Goal: Task Accomplishment & Management: Use online tool/utility

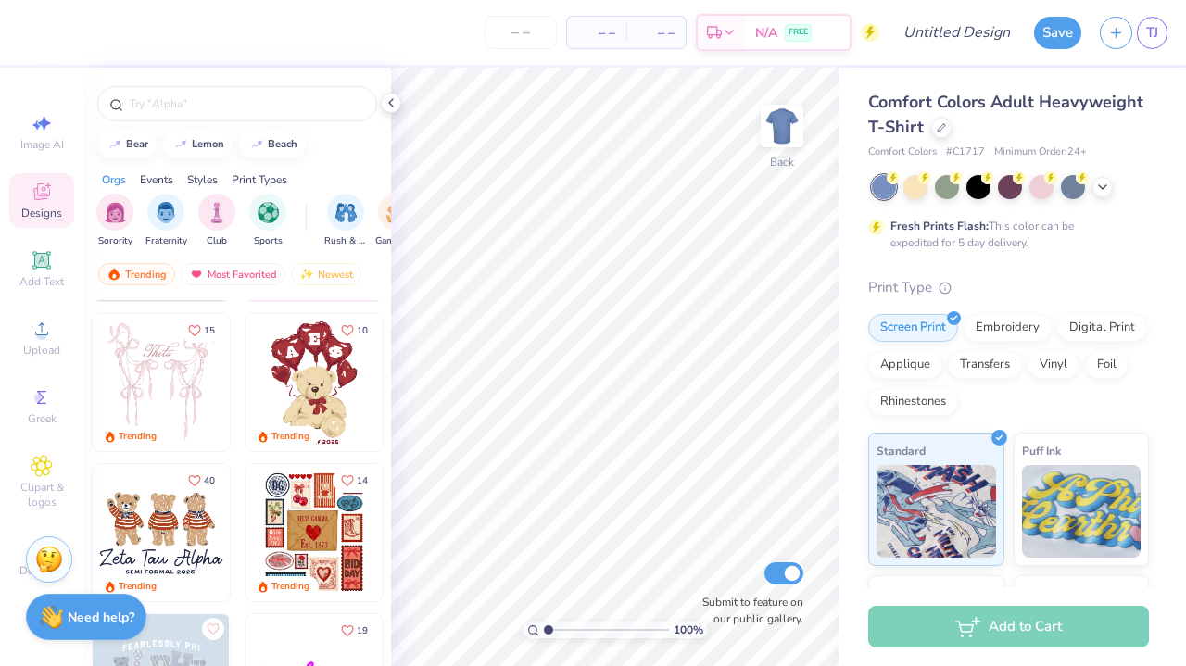
scroll to position [33, 0]
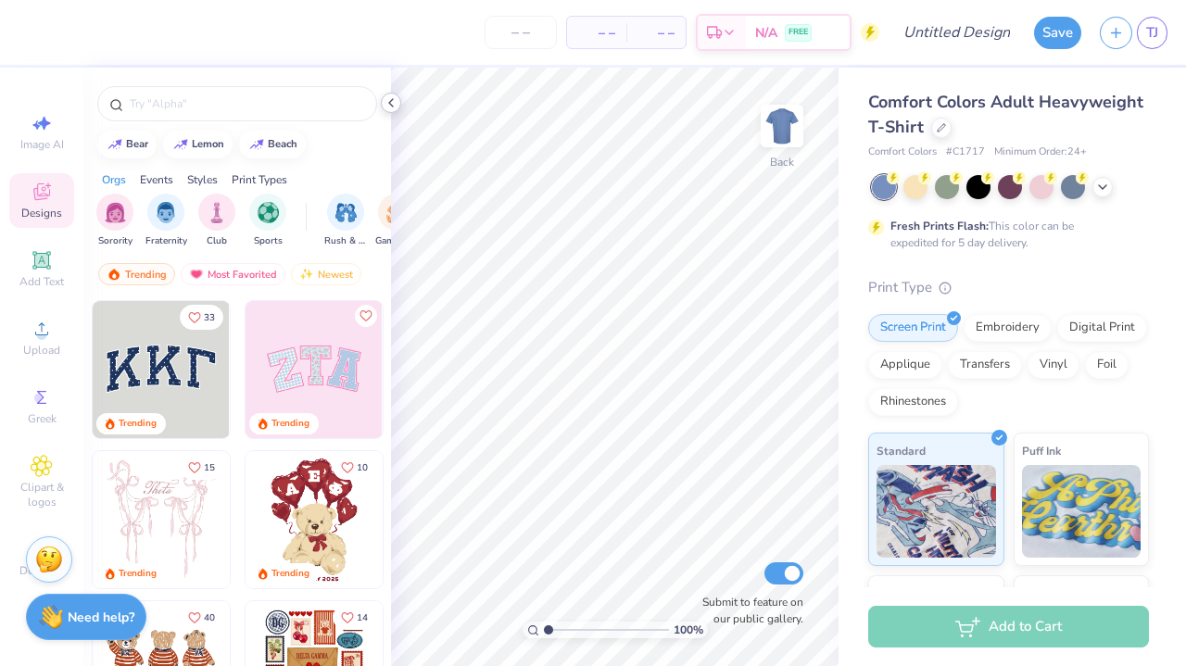
click at [391, 103] on icon at bounding box center [391, 102] width 15 height 15
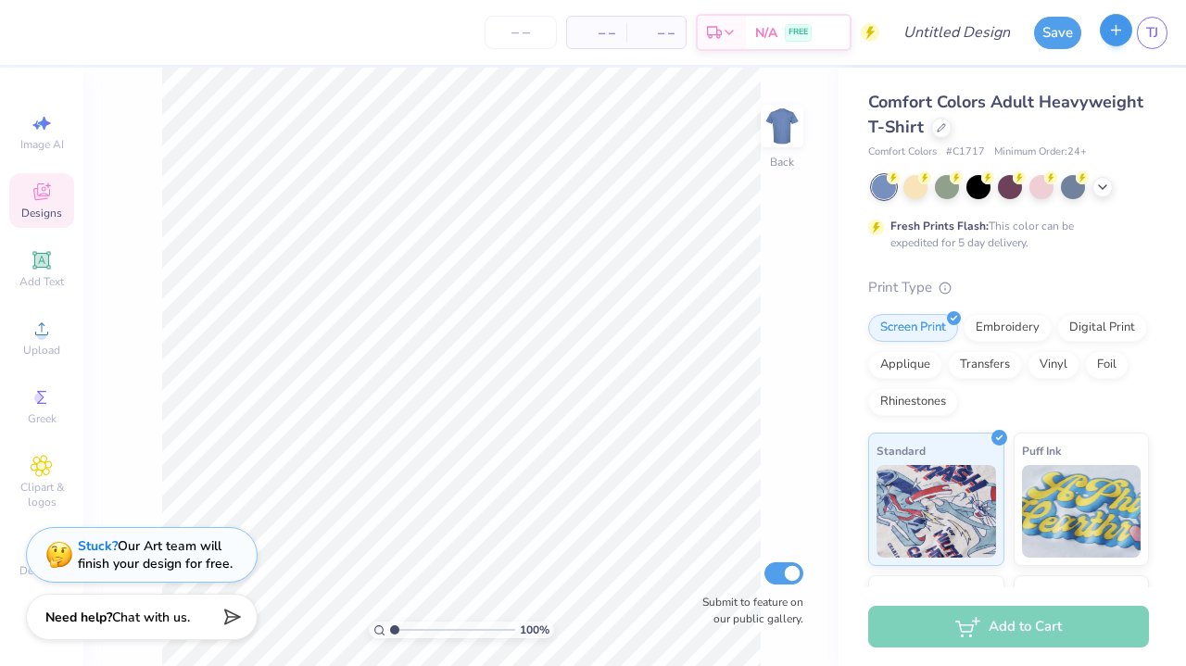
click at [1125, 23] on button "button" at bounding box center [1116, 30] width 32 height 32
click at [1127, 28] on button "button" at bounding box center [1116, 30] width 32 height 32
click at [1117, 29] on icon "button" at bounding box center [1117, 30] width 16 height 16
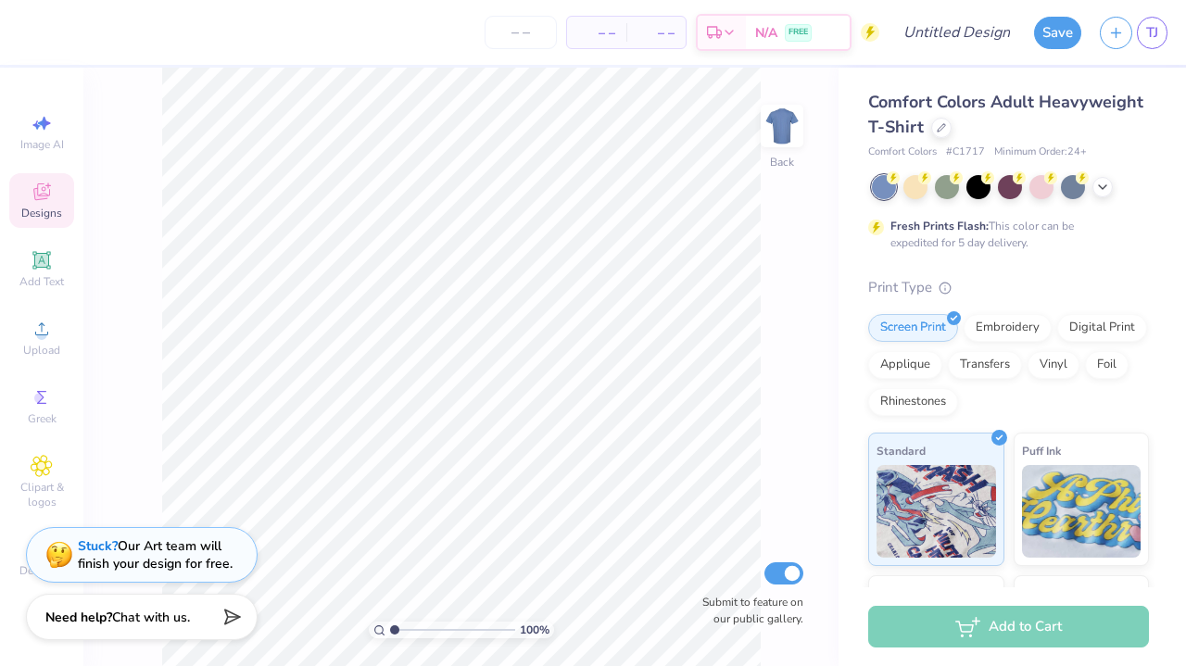
click at [1114, 66] on div "– – Per Item – – Total Est. Delivery N/A FREE Design Title Save TJ Image AI Des…" at bounding box center [593, 333] width 1186 height 666
click at [1114, 44] on button "button" at bounding box center [1116, 30] width 32 height 32
click at [1114, 62] on div "Save TJ" at bounding box center [1110, 32] width 152 height 65
click at [1147, 39] on link "TJ" at bounding box center [1152, 33] width 31 height 32
click at [1106, 26] on button "button" at bounding box center [1116, 30] width 32 height 32
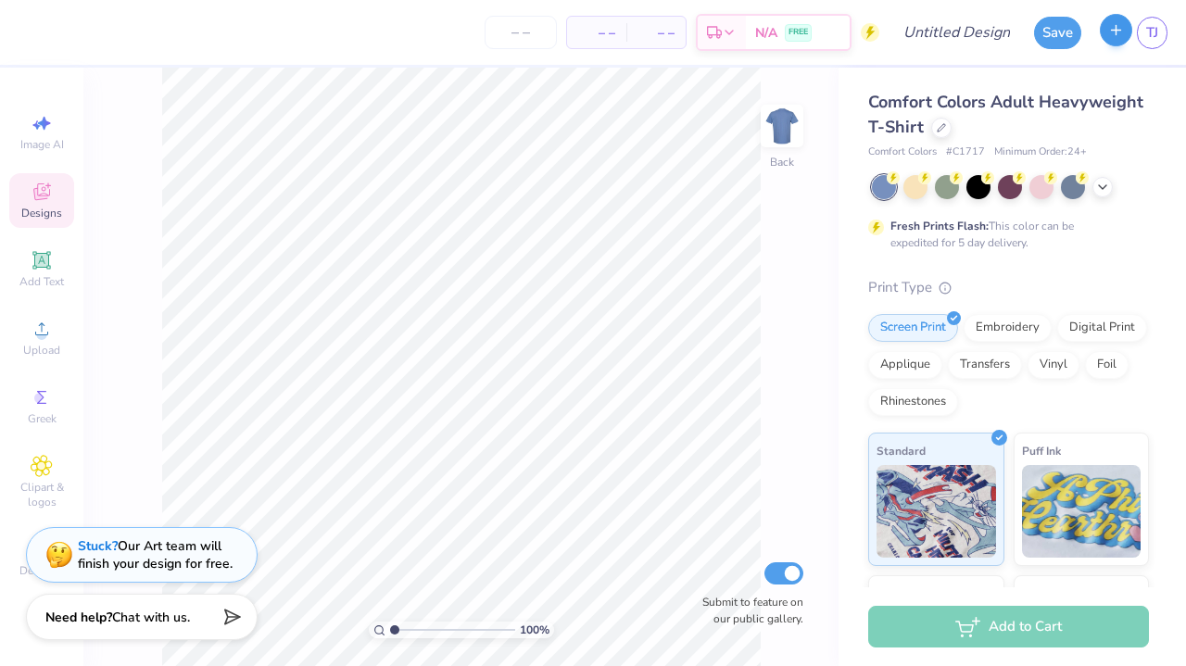
click at [1108, 44] on button "button" at bounding box center [1116, 30] width 32 height 32
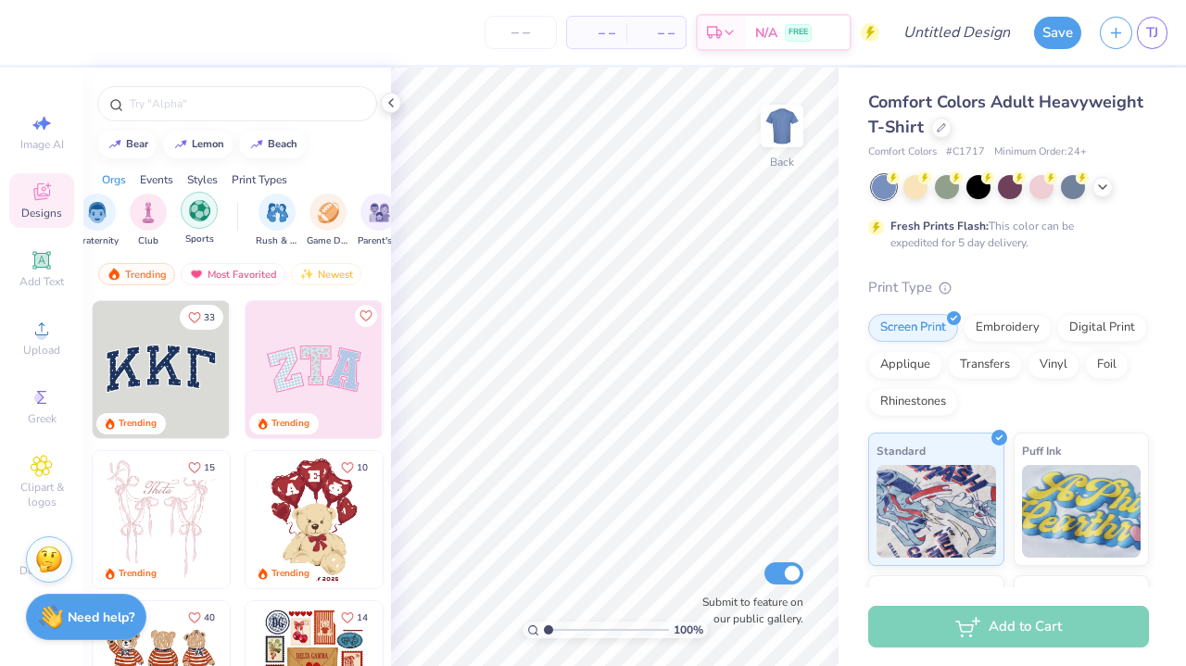
scroll to position [0, 72]
click at [947, 130] on div at bounding box center [941, 126] width 20 height 20
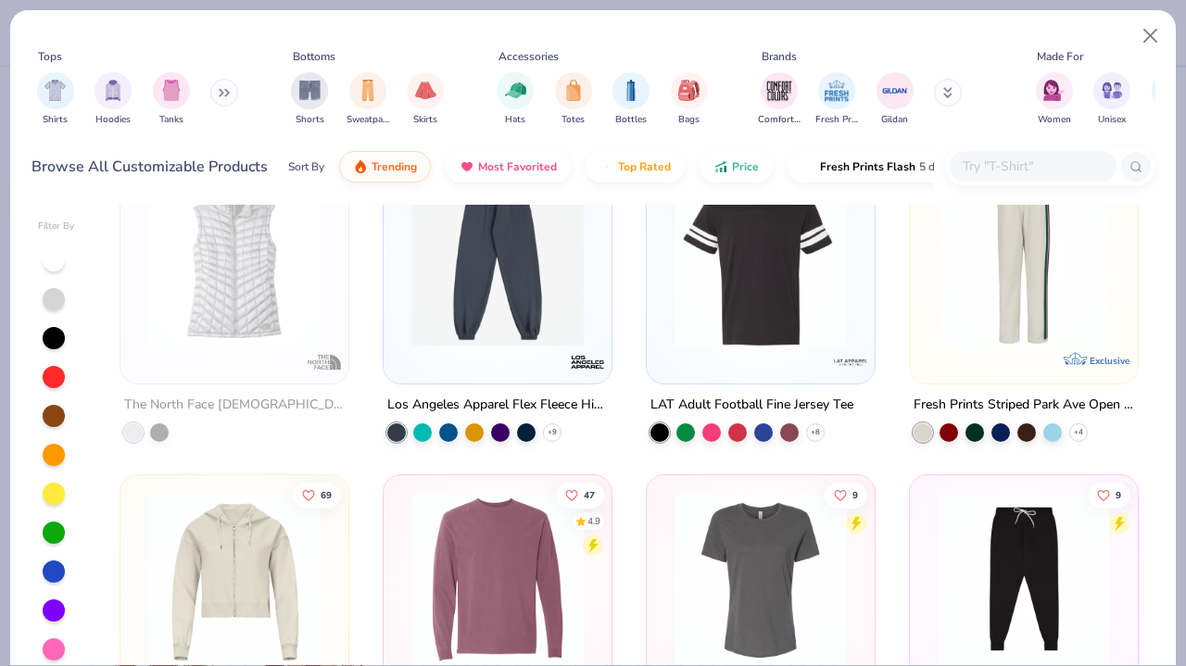
scroll to position [4088, 0]
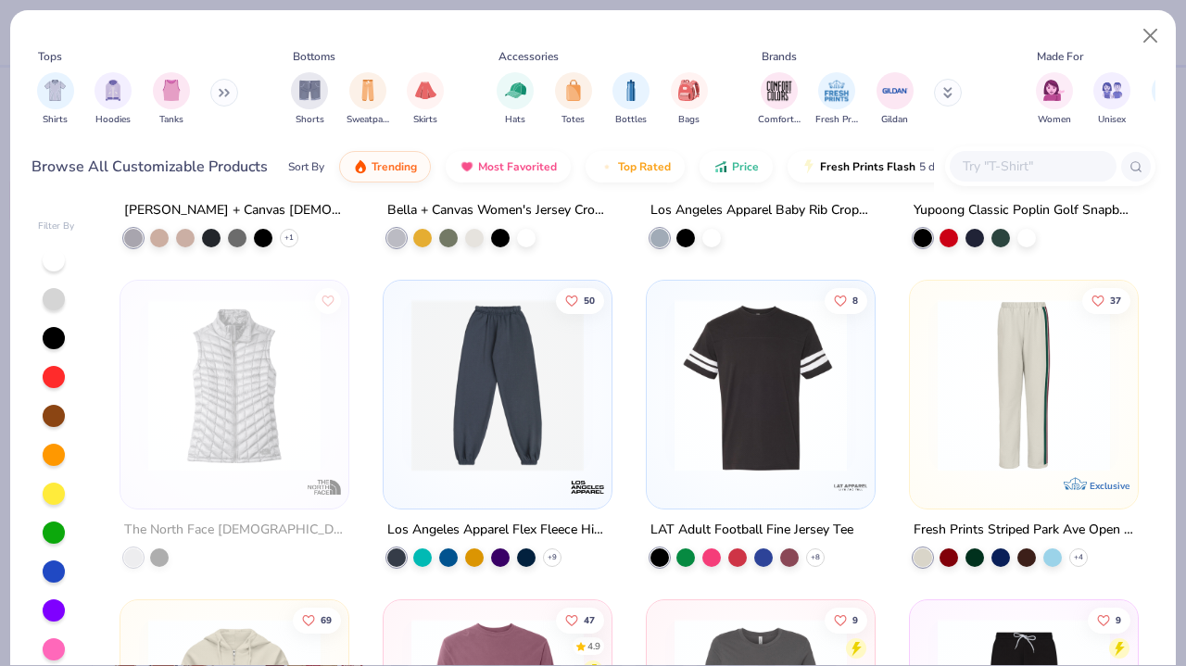
click at [526, 401] on img at bounding box center [497, 385] width 191 height 172
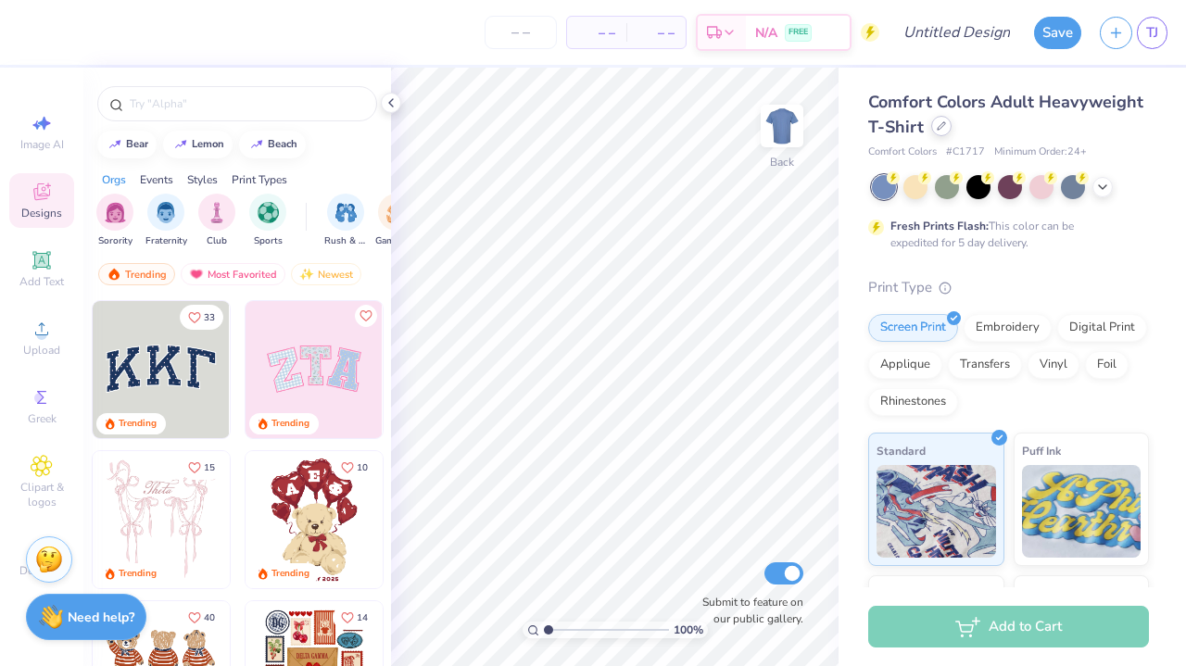
click at [934, 129] on div at bounding box center [941, 126] width 20 height 20
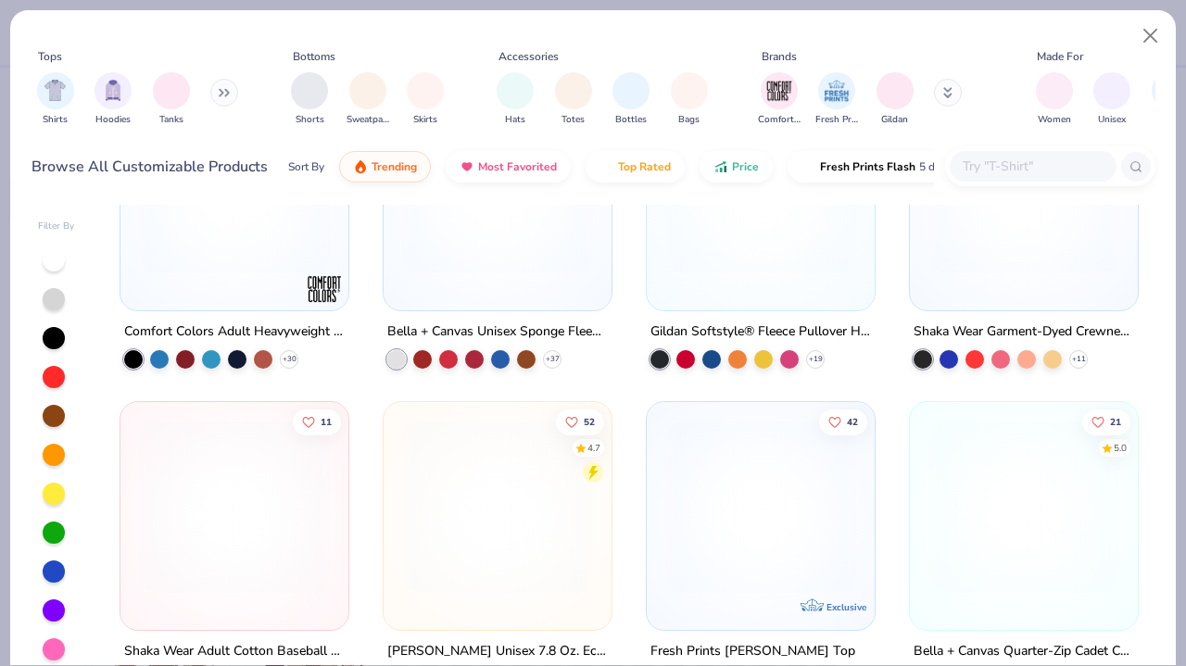
scroll to position [2797, 0]
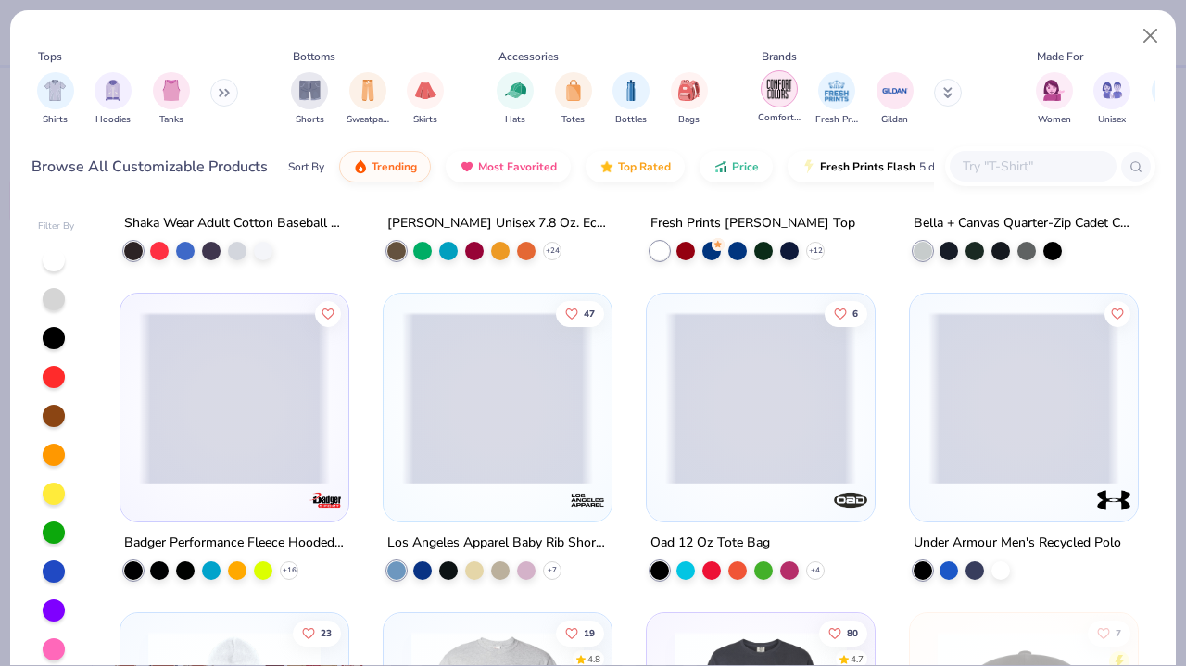
click at [779, 94] on img "filter for Comfort Colors" at bounding box center [780, 89] width 28 height 28
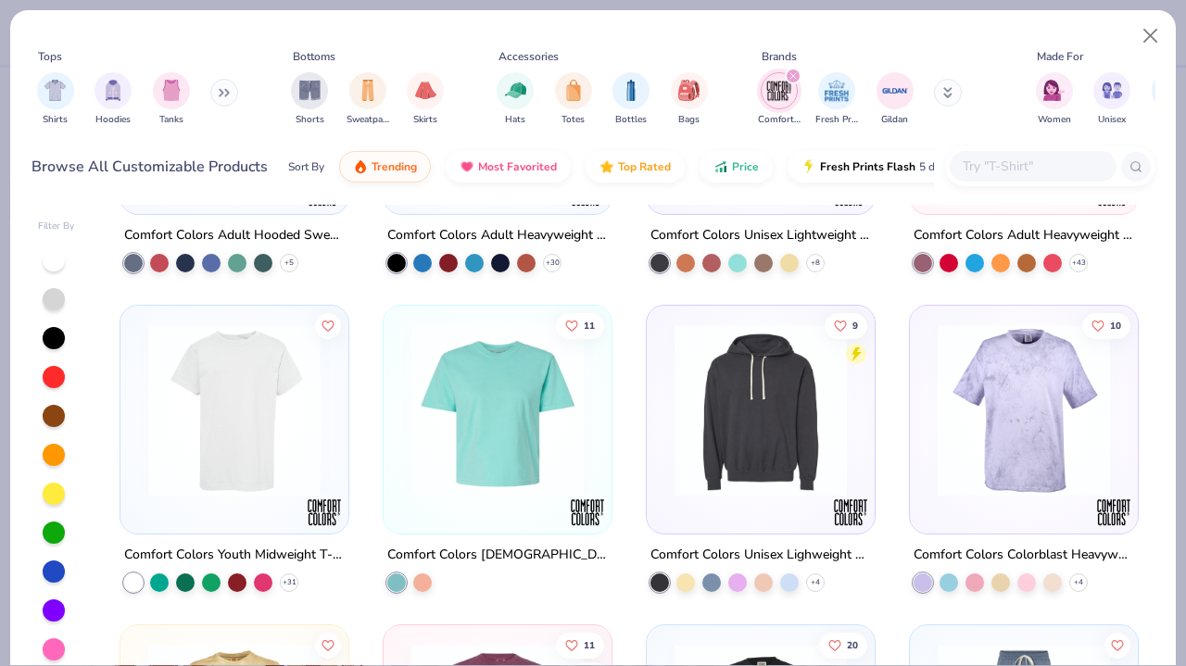
scroll to position [230, 0]
click at [889, 90] on img "filter for Gildan" at bounding box center [895, 89] width 28 height 28
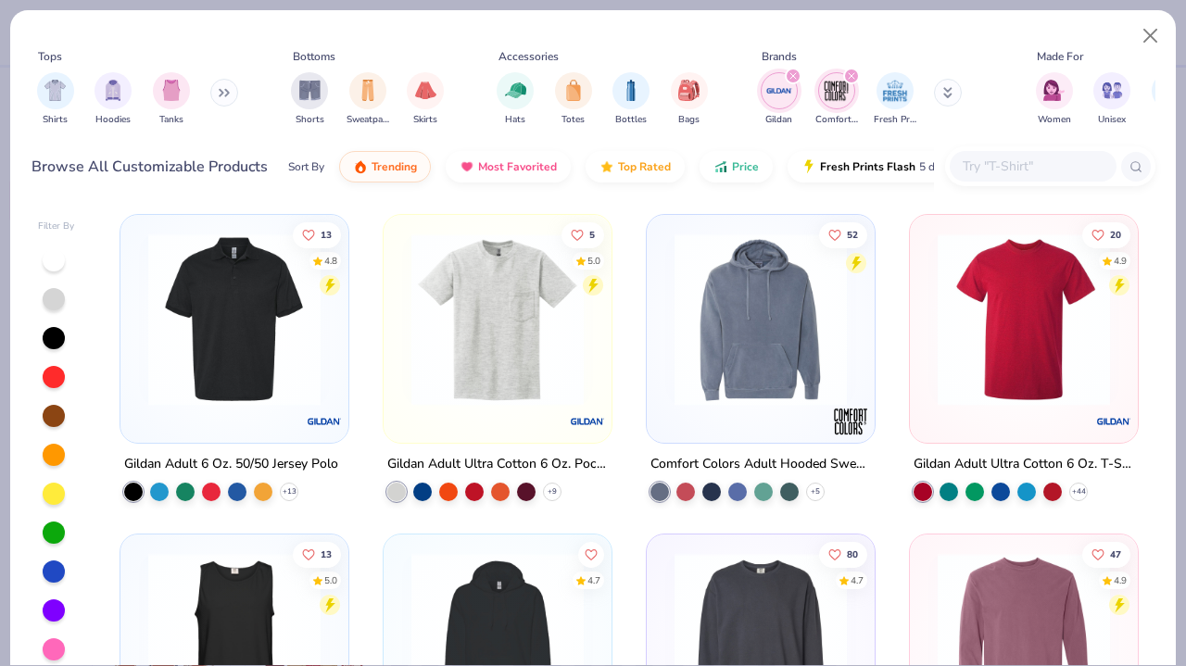
click at [943, 113] on div "Gildan Comfort Colors Fresh Prints" at bounding box center [872, 99] width 234 height 69
click at [943, 102] on button at bounding box center [948, 93] width 28 height 28
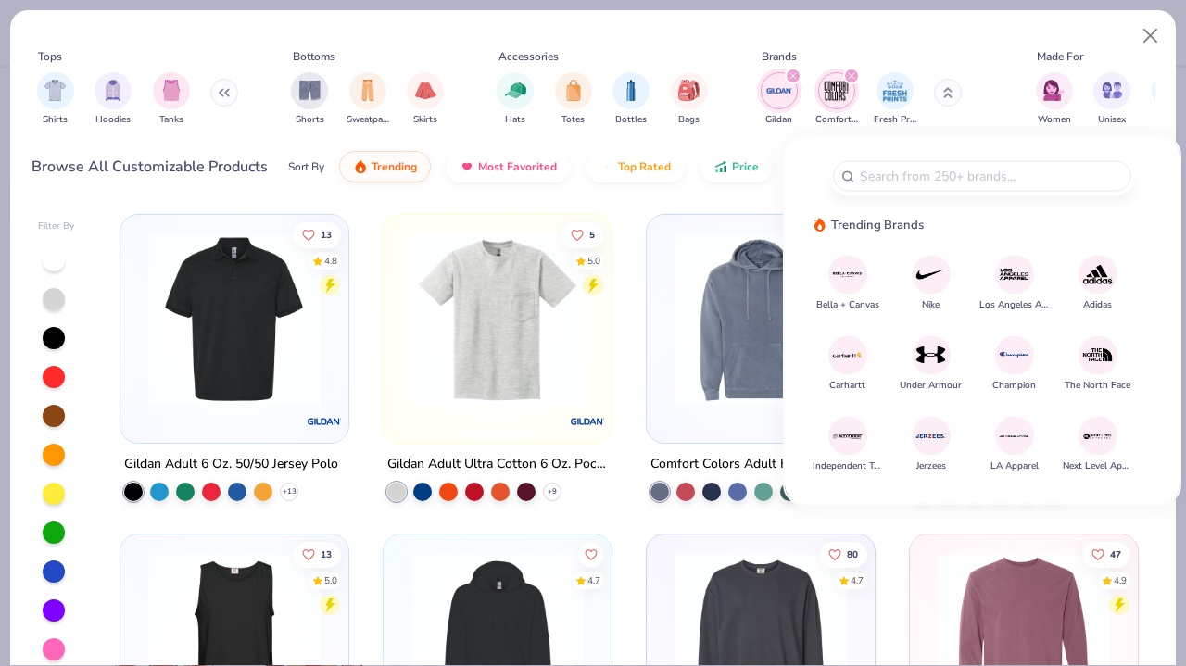
click at [894, 48] on div "Brands" at bounding box center [872, 56] width 234 height 17
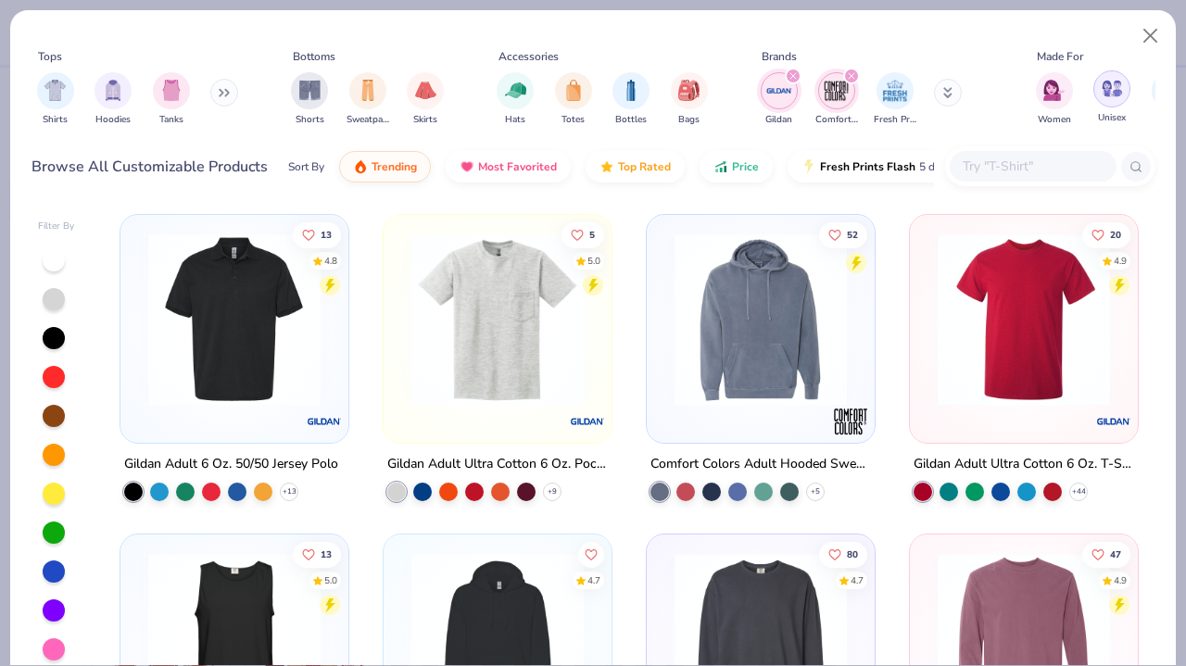
click at [1109, 93] on img "filter for Unisex" at bounding box center [1112, 88] width 21 height 21
click at [374, 112] on span "Sweatpants" at bounding box center [368, 118] width 43 height 14
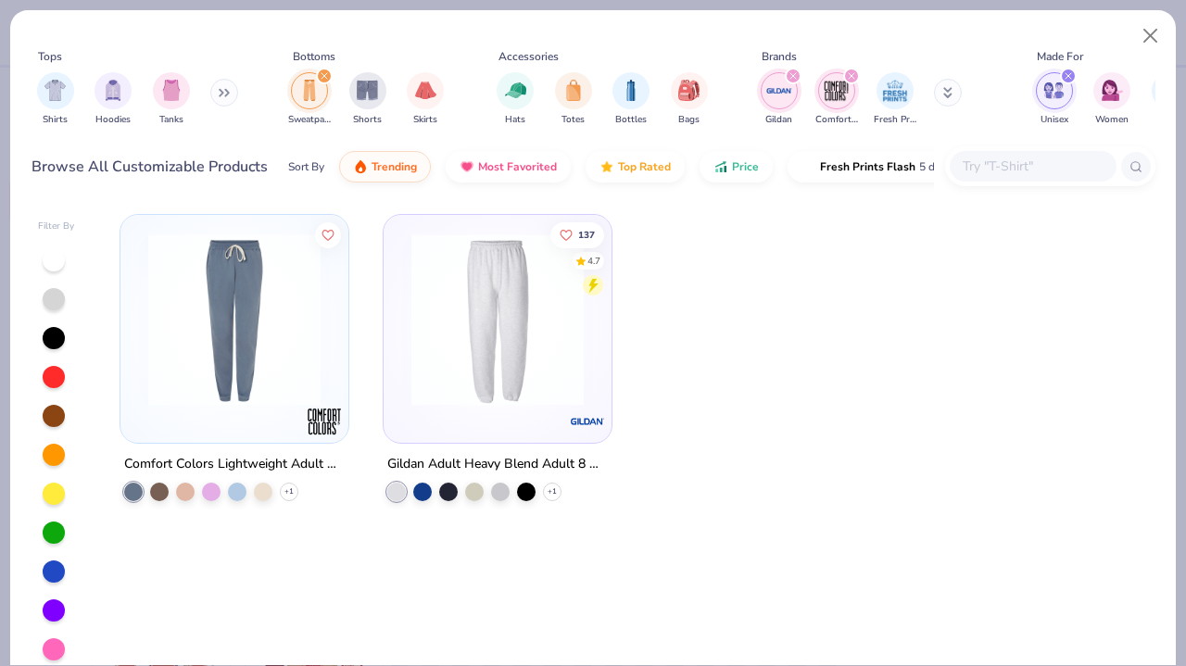
click at [222, 91] on icon at bounding box center [221, 93] width 3 height 6
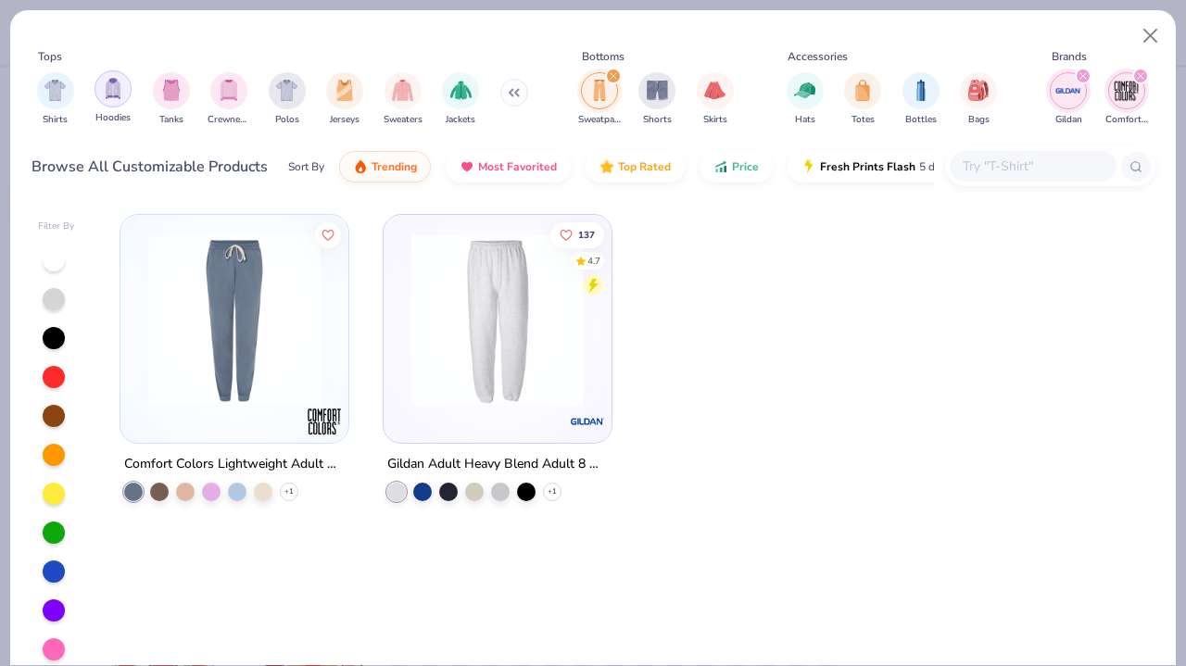
click at [104, 94] on img "filter for Hoodies" at bounding box center [113, 88] width 20 height 21
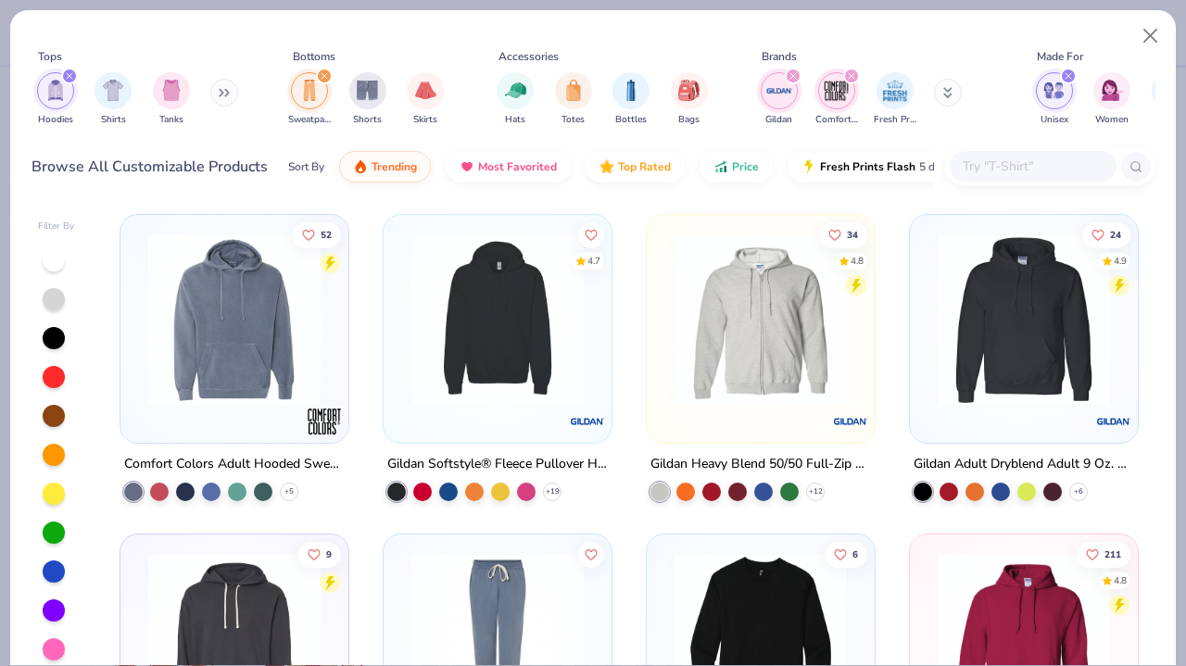
click at [944, 361] on img at bounding box center [1024, 320] width 191 height 172
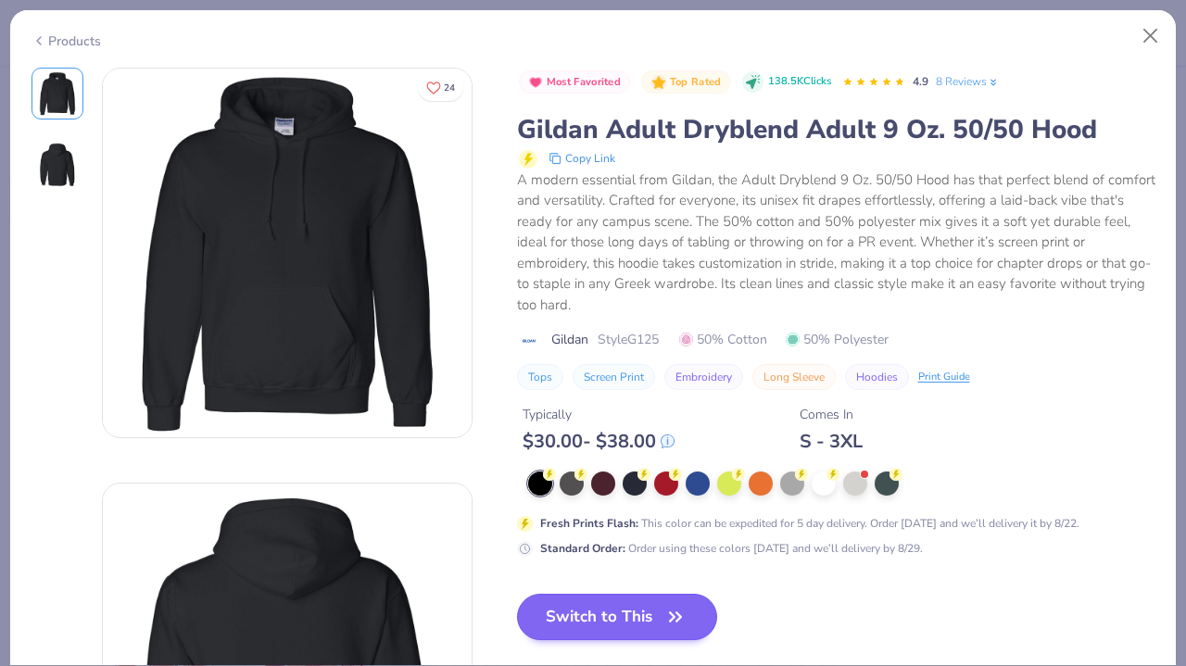
click at [594, 615] on button "Switch to This" at bounding box center [617, 617] width 201 height 46
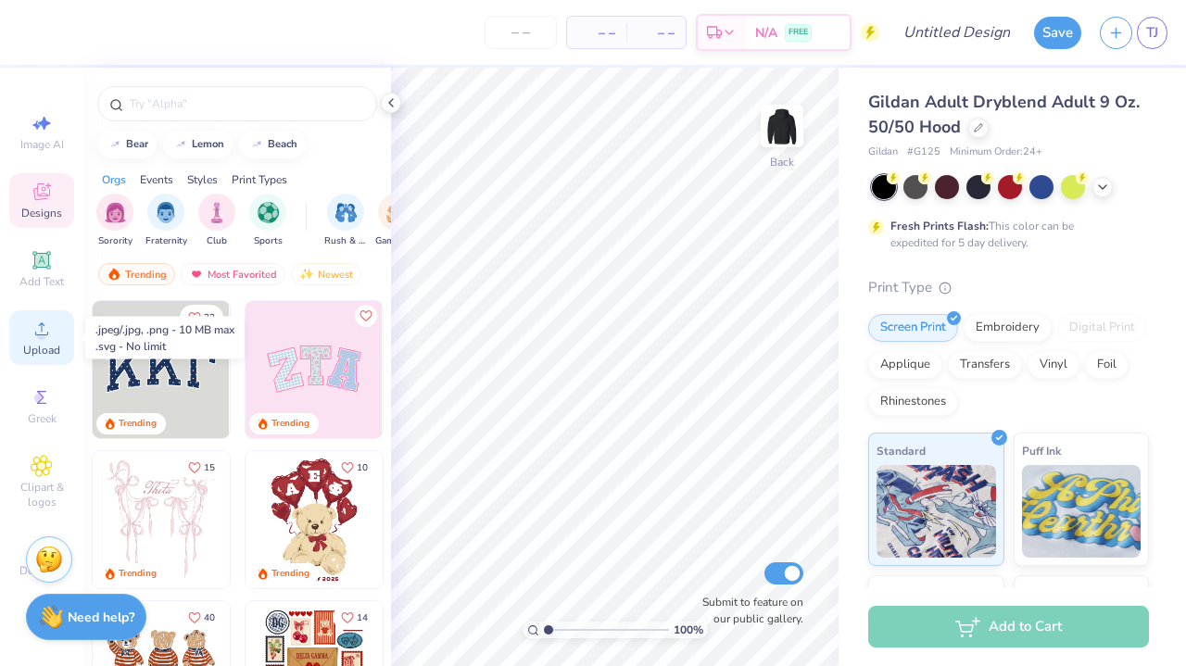
click at [45, 324] on icon at bounding box center [42, 329] width 22 height 22
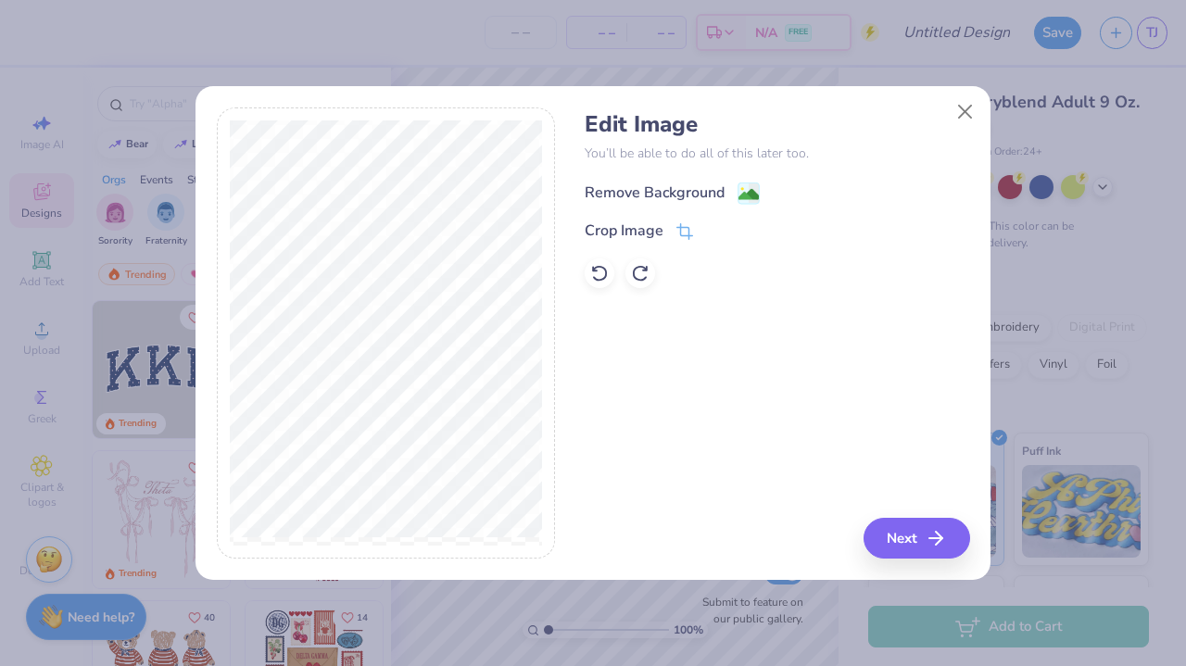
click at [643, 192] on div "Remove Background" at bounding box center [655, 193] width 140 height 22
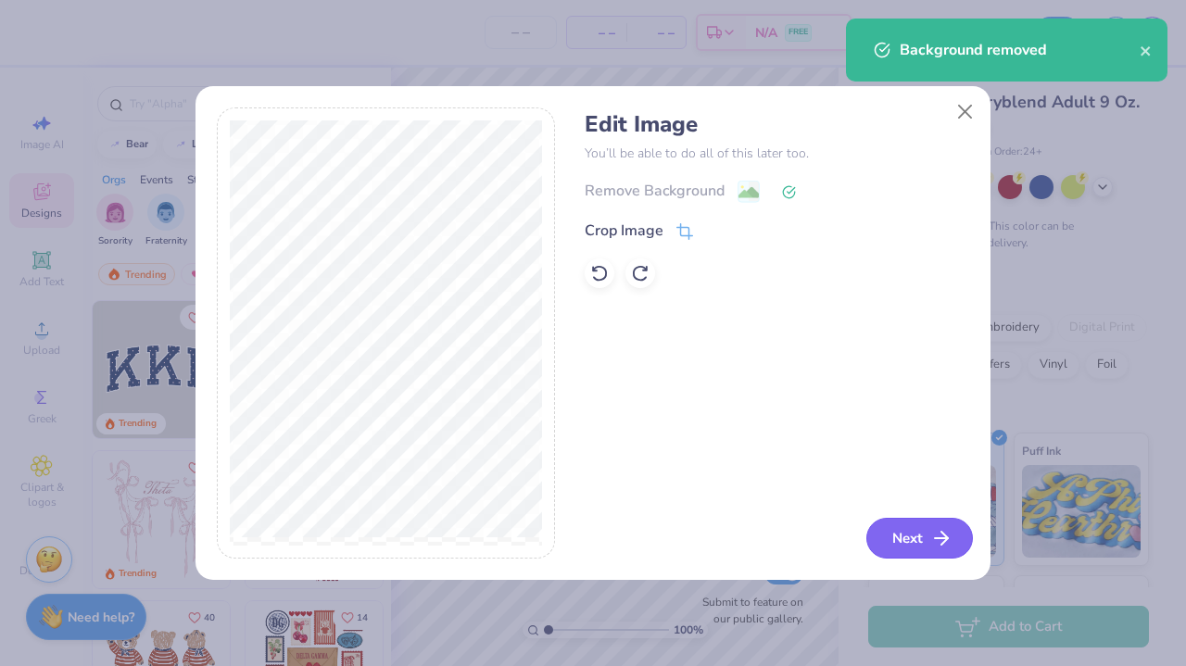
click at [886, 522] on button "Next" at bounding box center [920, 538] width 107 height 41
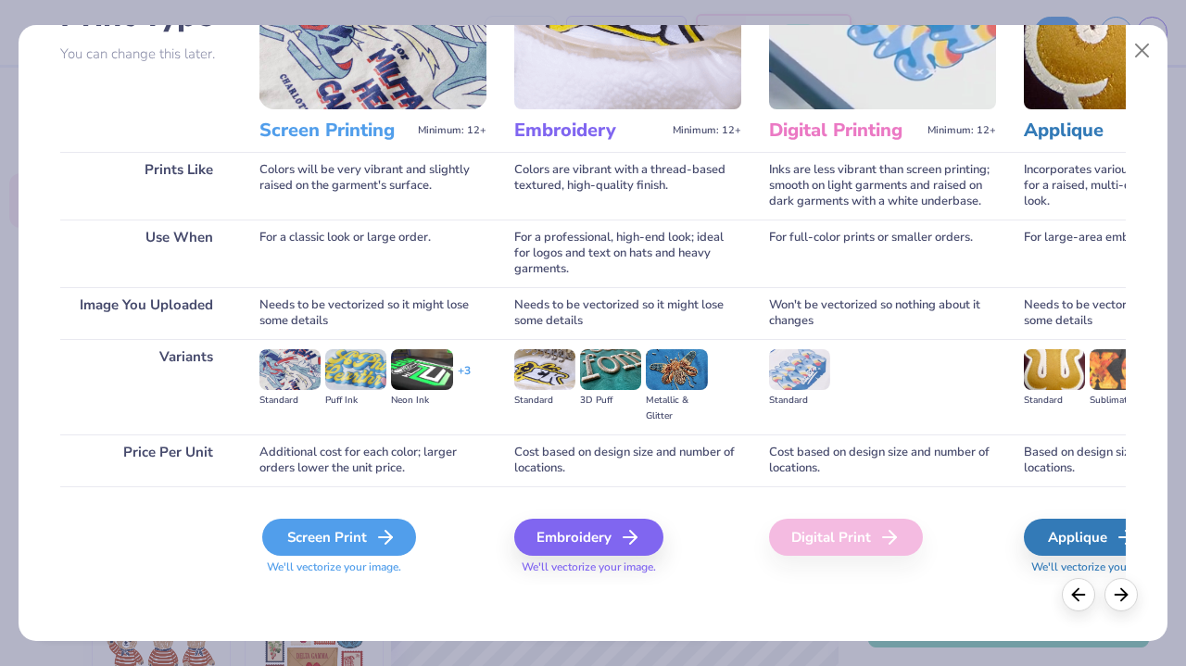
scroll to position [165, 0]
click at [361, 545] on div "Screen Print" at bounding box center [339, 537] width 154 height 37
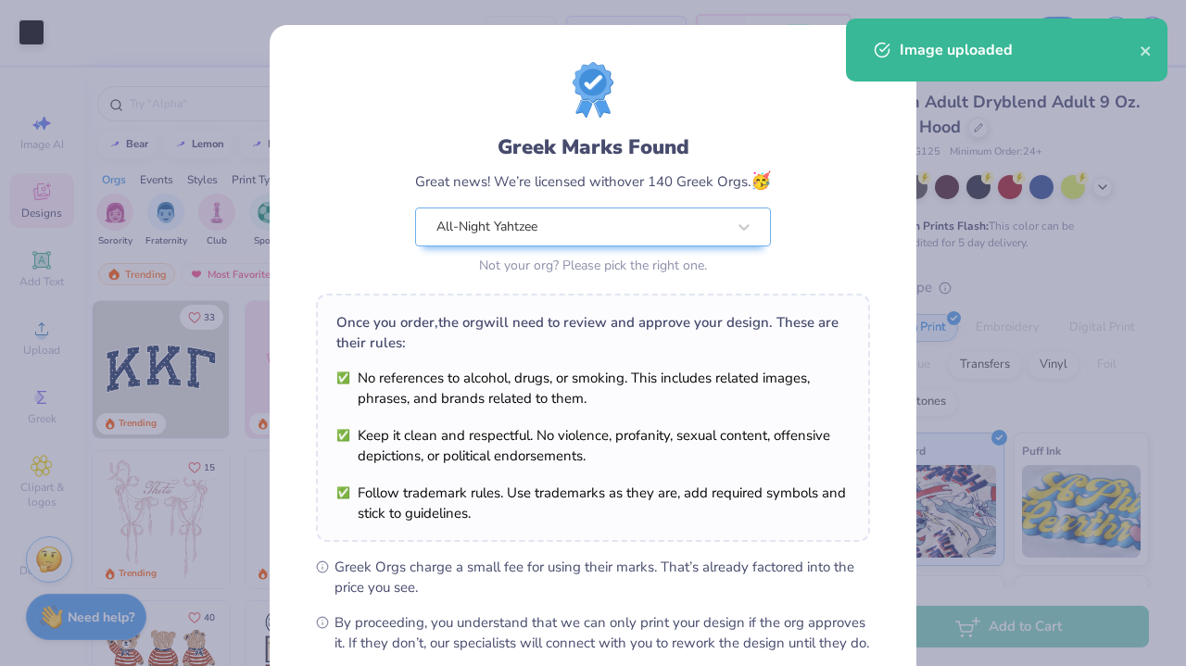
click at [568, 360] on body "Art colors – – Per Item – – Total Est. Delivery N/A FREE Design Title Save TJ I…" at bounding box center [593, 333] width 1186 height 666
click at [1148, 48] on icon "close" at bounding box center [1145, 50] width 9 height 9
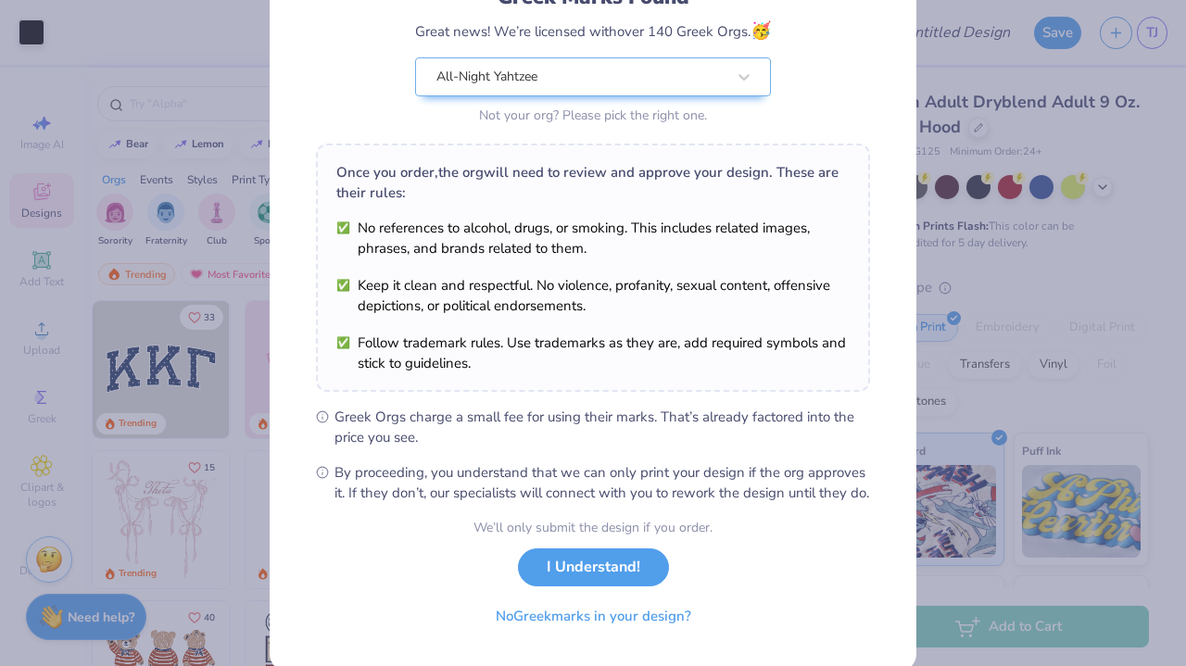
scroll to position [151, 0]
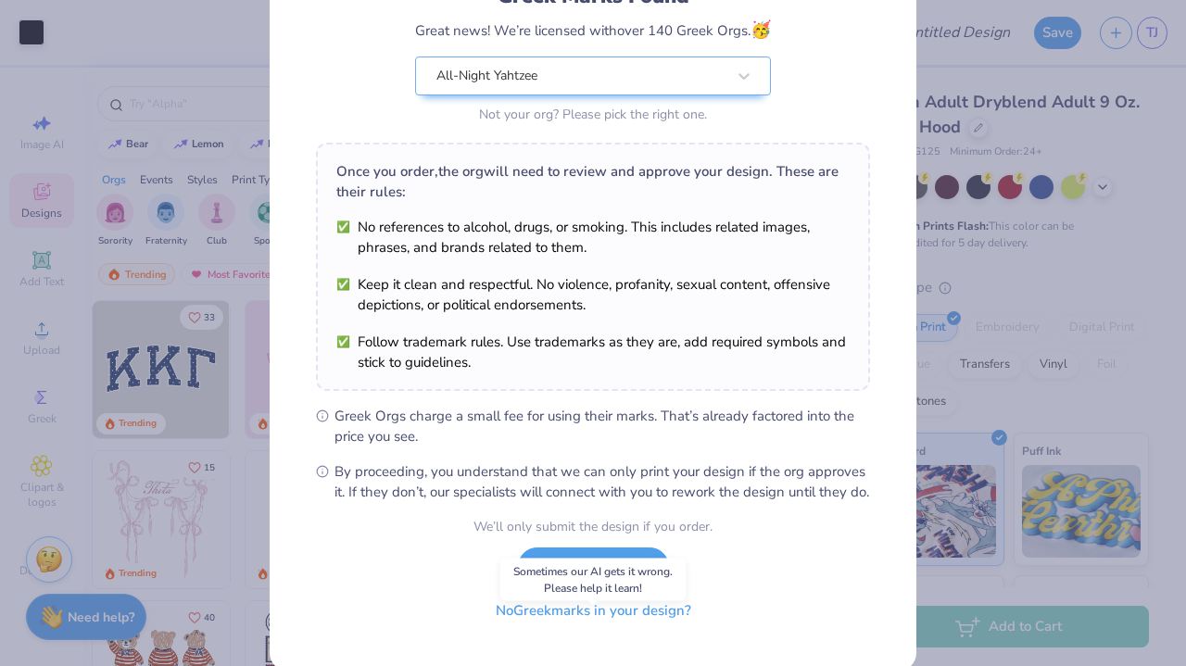
click at [595, 629] on button "No Greek marks in your design?" at bounding box center [593, 611] width 227 height 38
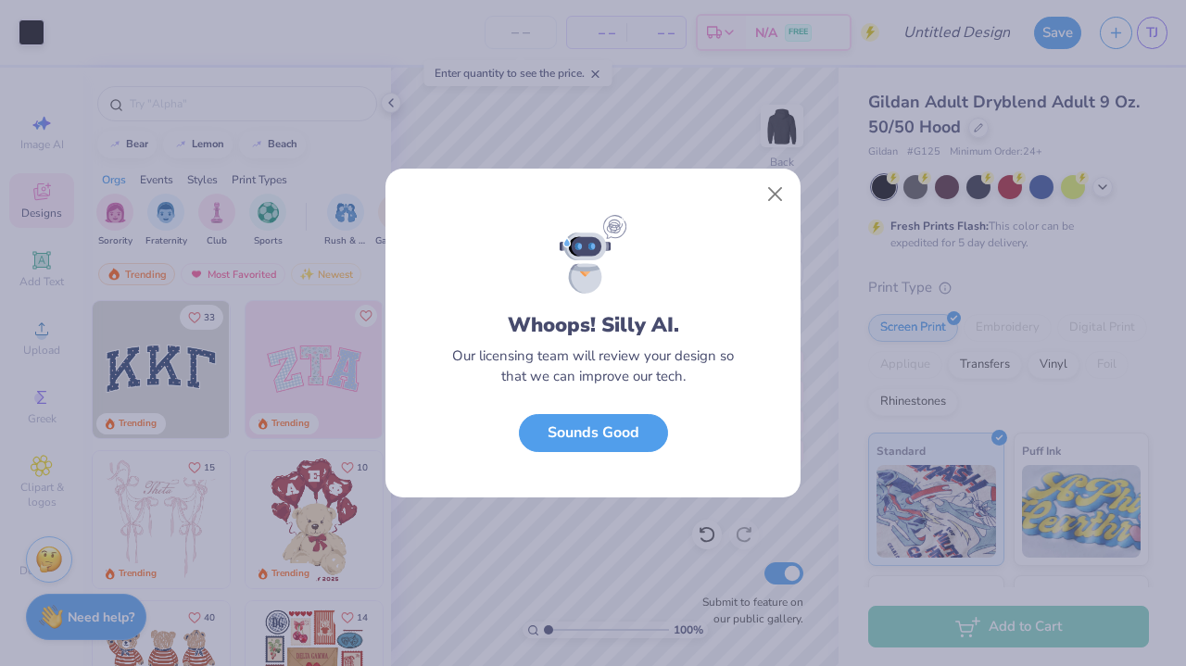
scroll to position [0, 0]
click at [622, 430] on button "Sounds Good" at bounding box center [593, 429] width 149 height 38
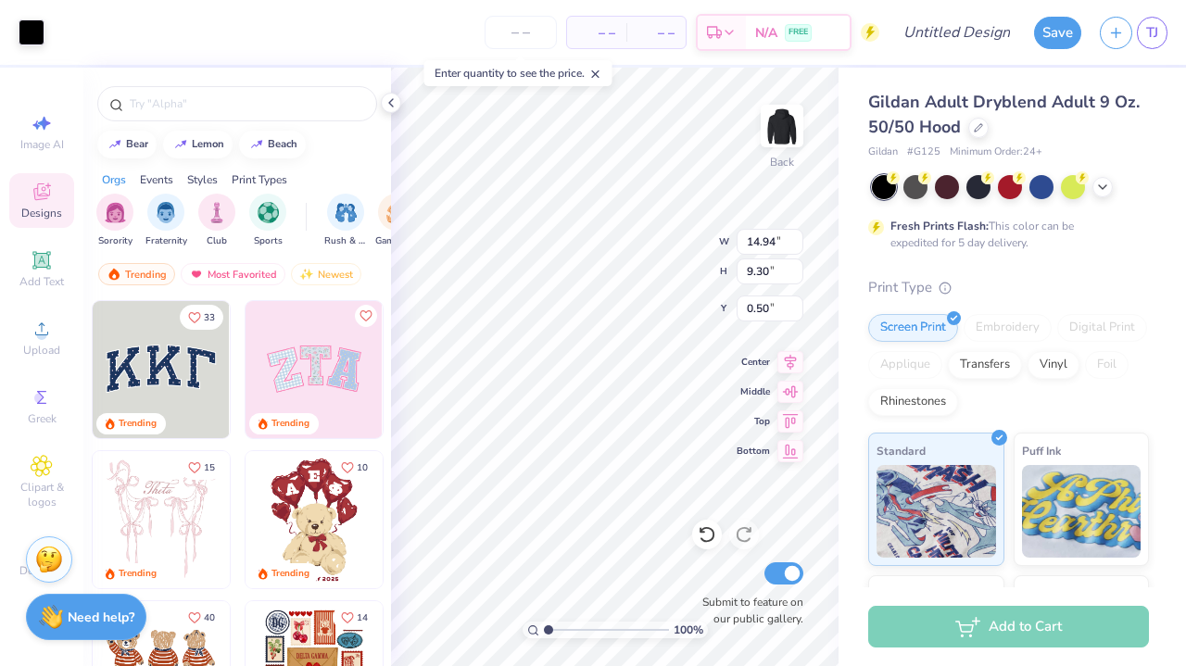
type input "1.09"
type input "12.66"
type input "7.88"
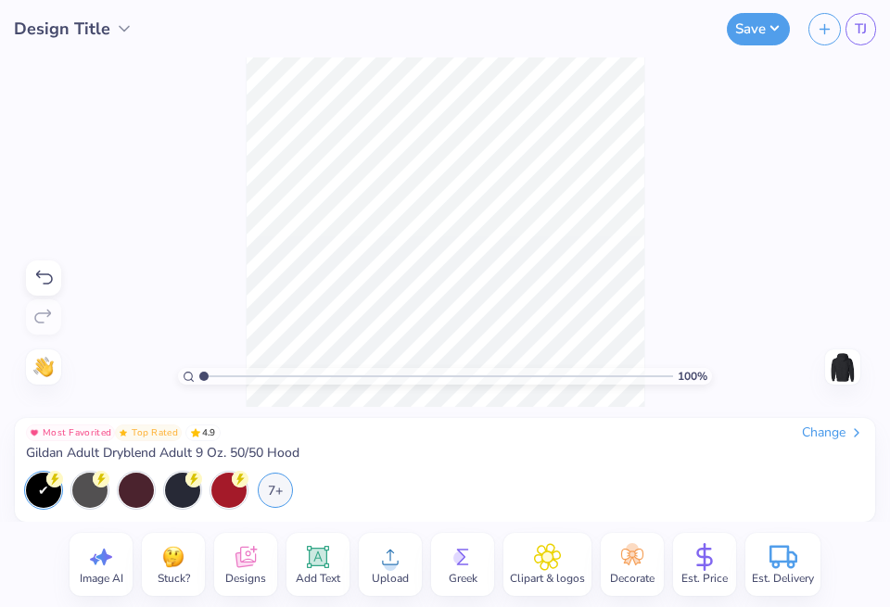
click at [390, 579] on span "Upload" at bounding box center [390, 578] width 37 height 15
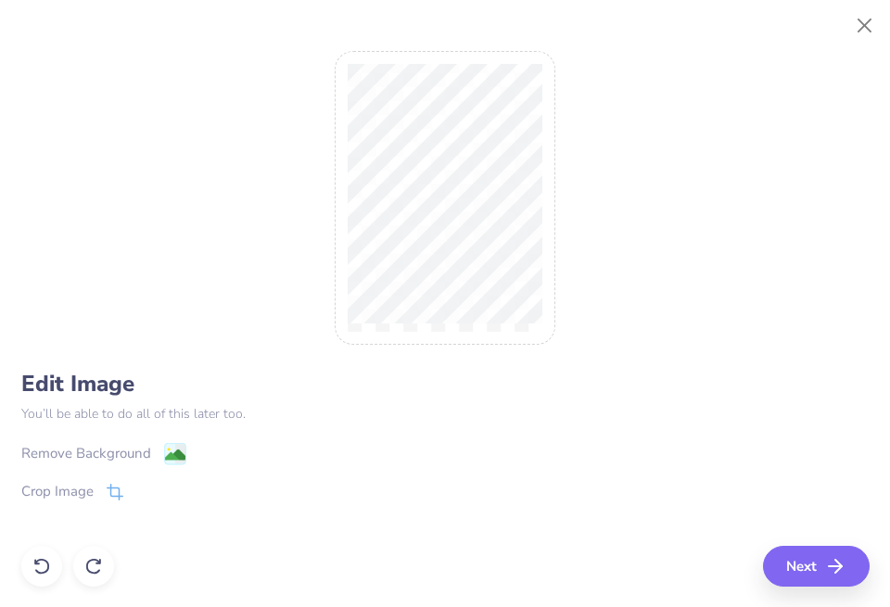
click at [103, 456] on div "Remove Background" at bounding box center [86, 453] width 130 height 21
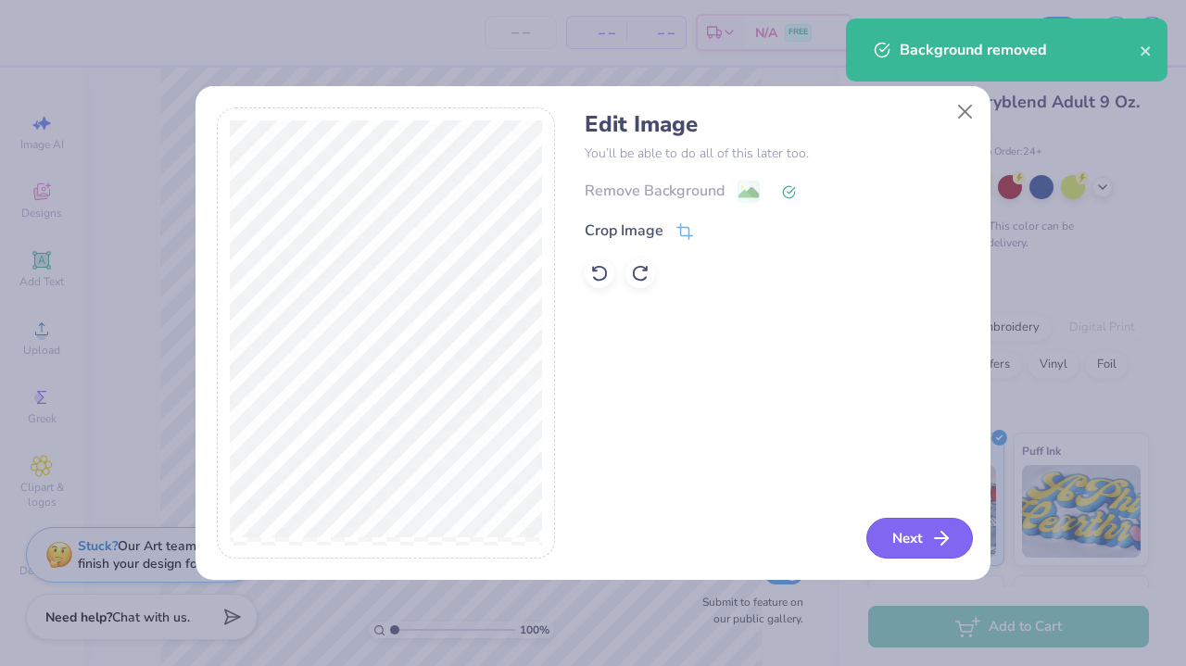
click at [910, 536] on button "Next" at bounding box center [920, 538] width 107 height 41
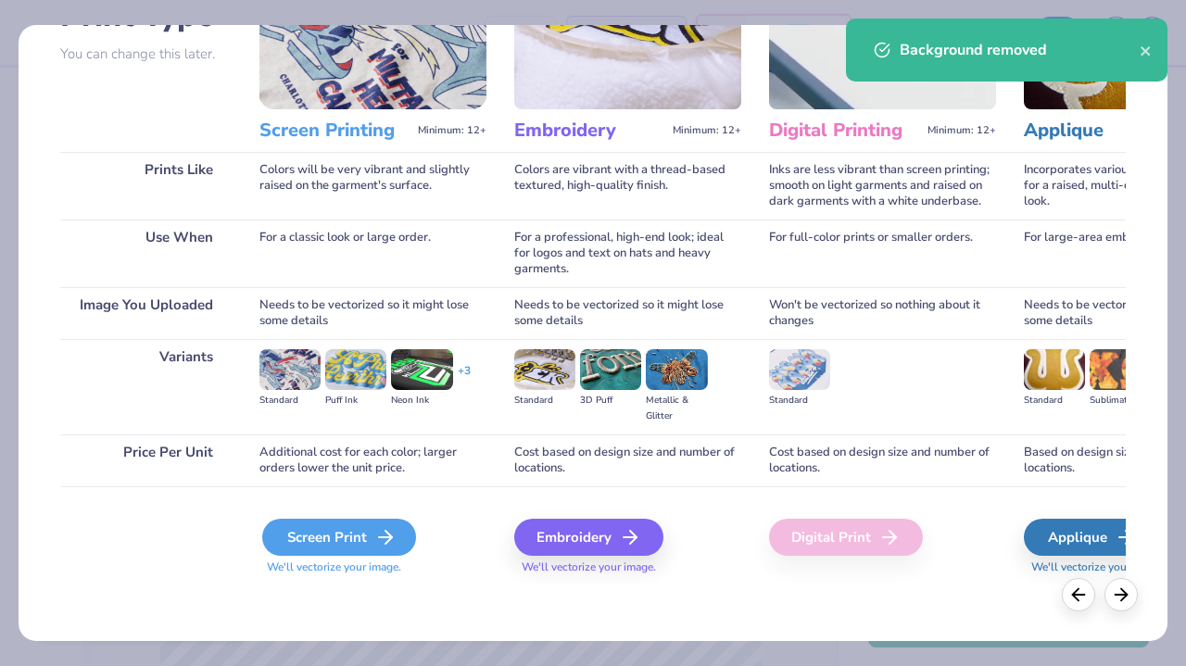
scroll to position [165, 0]
click at [348, 535] on div "Screen Print" at bounding box center [339, 537] width 154 height 37
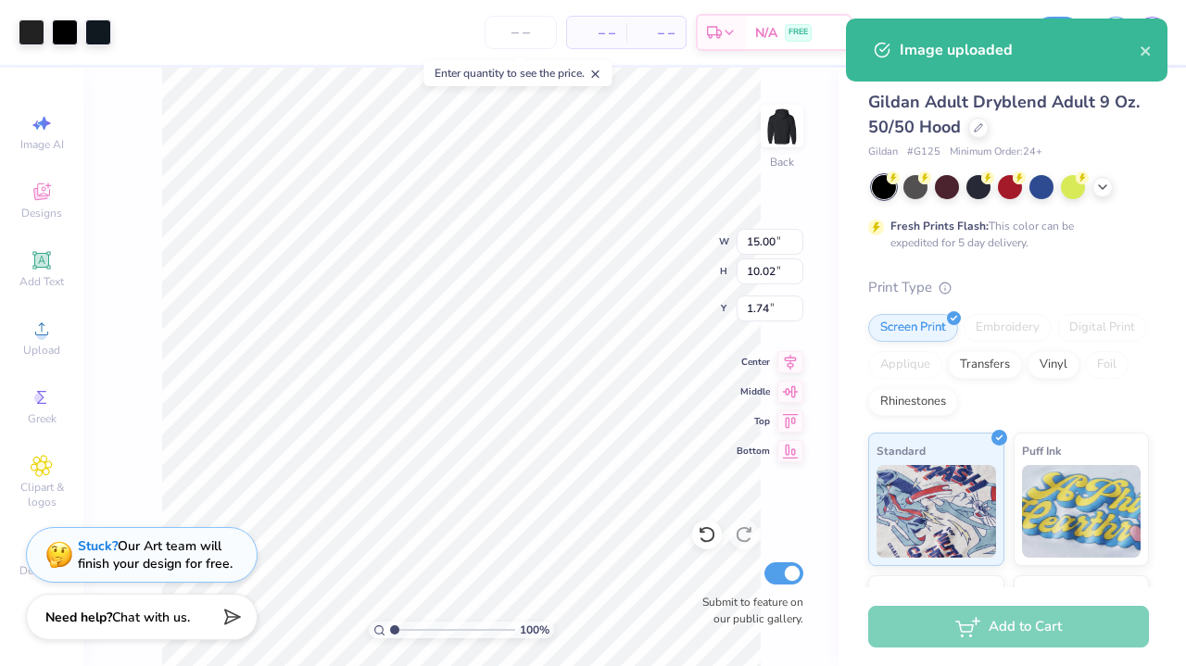
type input "2.23"
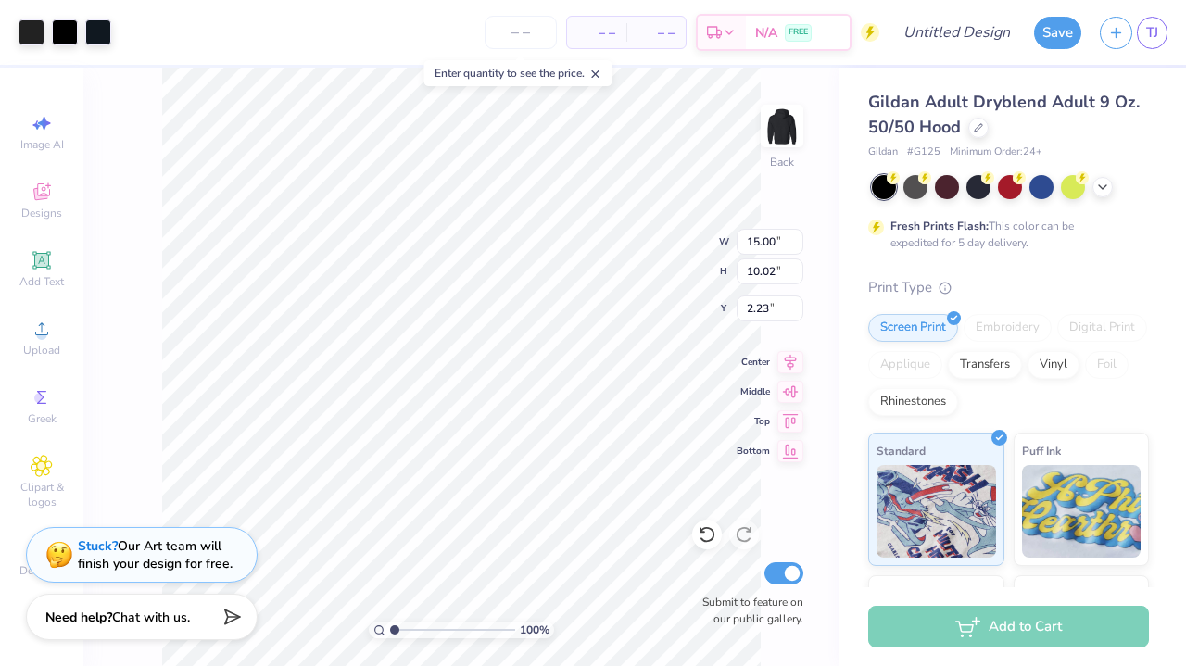
type input "13.05"
type input "8.72"
type input "3.00"
type input "13.62"
type input "9.10"
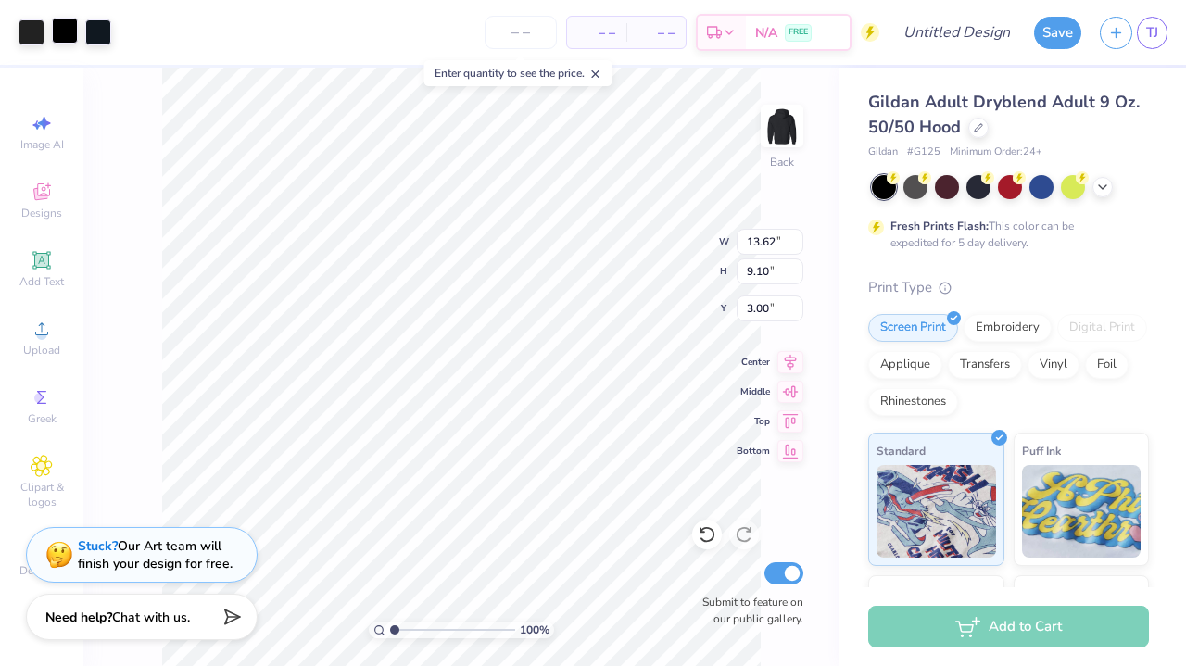
click at [68, 32] on div at bounding box center [65, 31] width 26 height 26
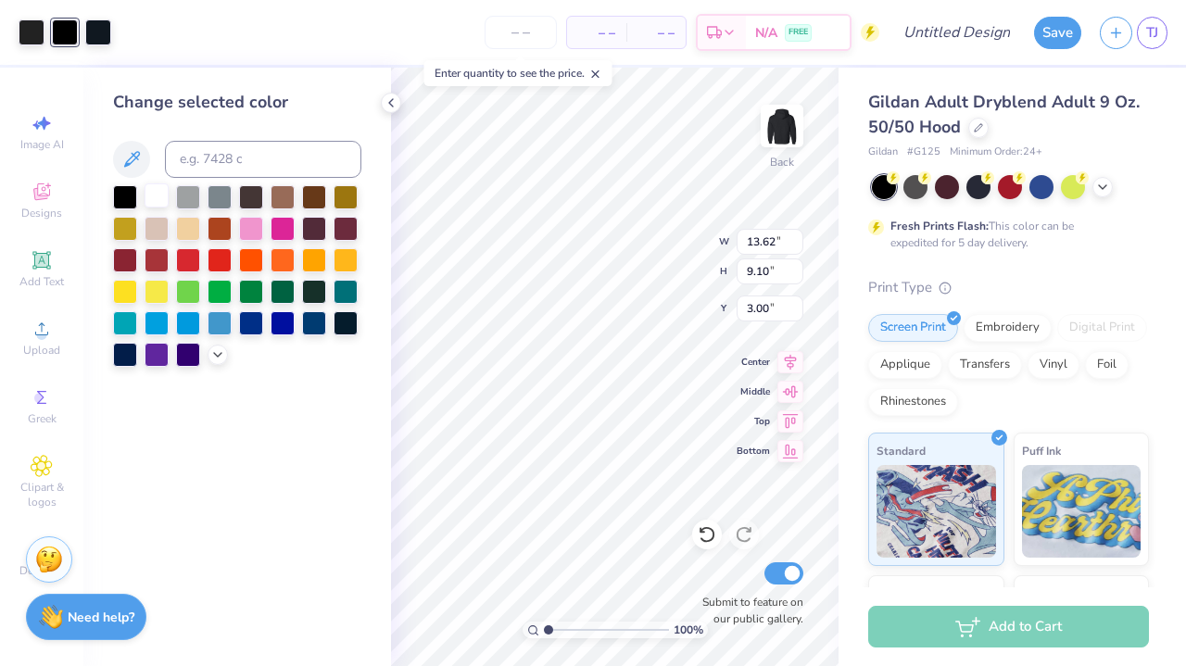
click at [159, 198] on div at bounding box center [157, 196] width 24 height 24
click at [149, 206] on div at bounding box center [157, 196] width 24 height 24
click at [151, 202] on div at bounding box center [157, 196] width 24 height 24
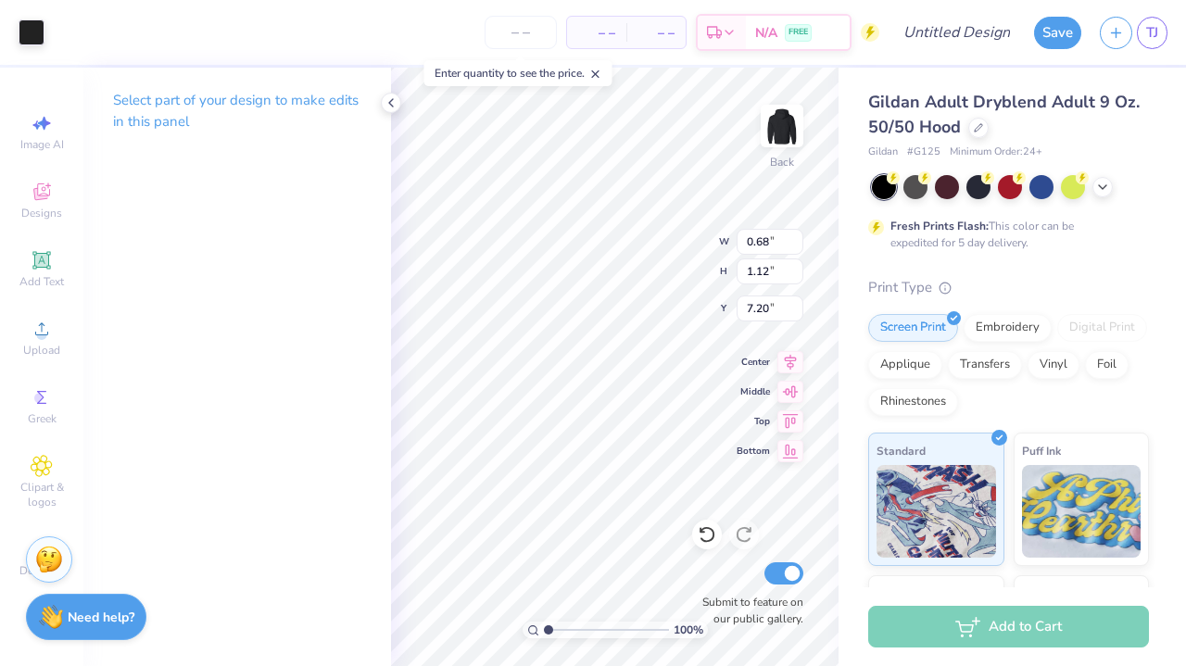
type input "7.18"
click at [32, 37] on div at bounding box center [32, 31] width 26 height 26
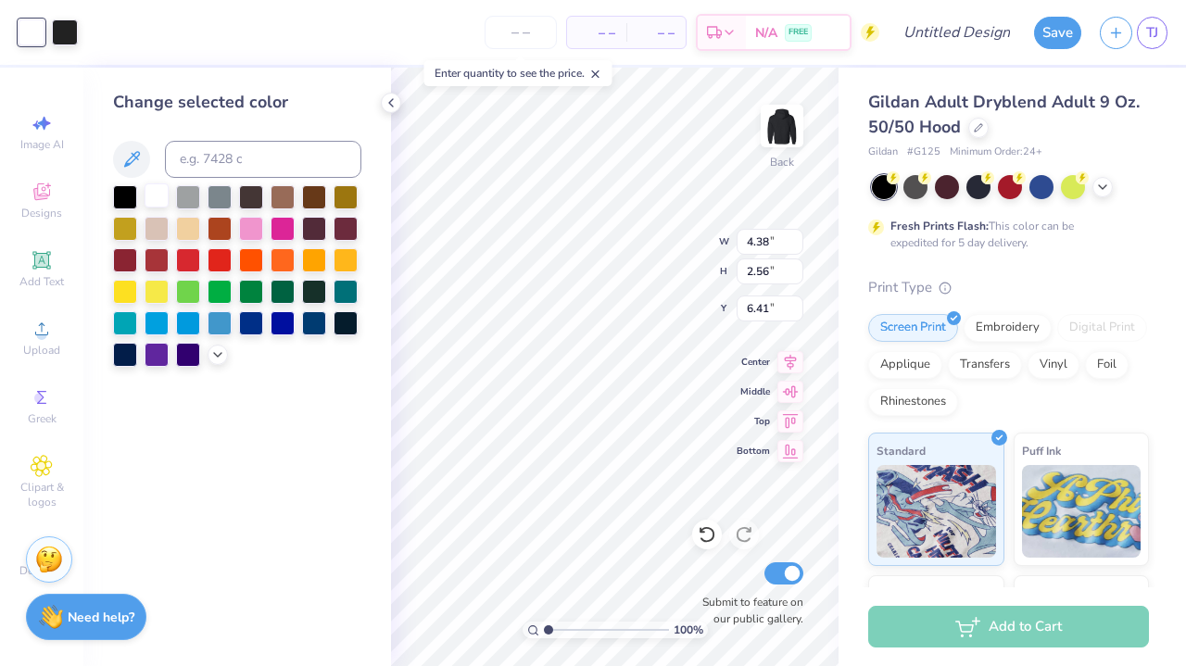
click at [152, 193] on div at bounding box center [157, 196] width 24 height 24
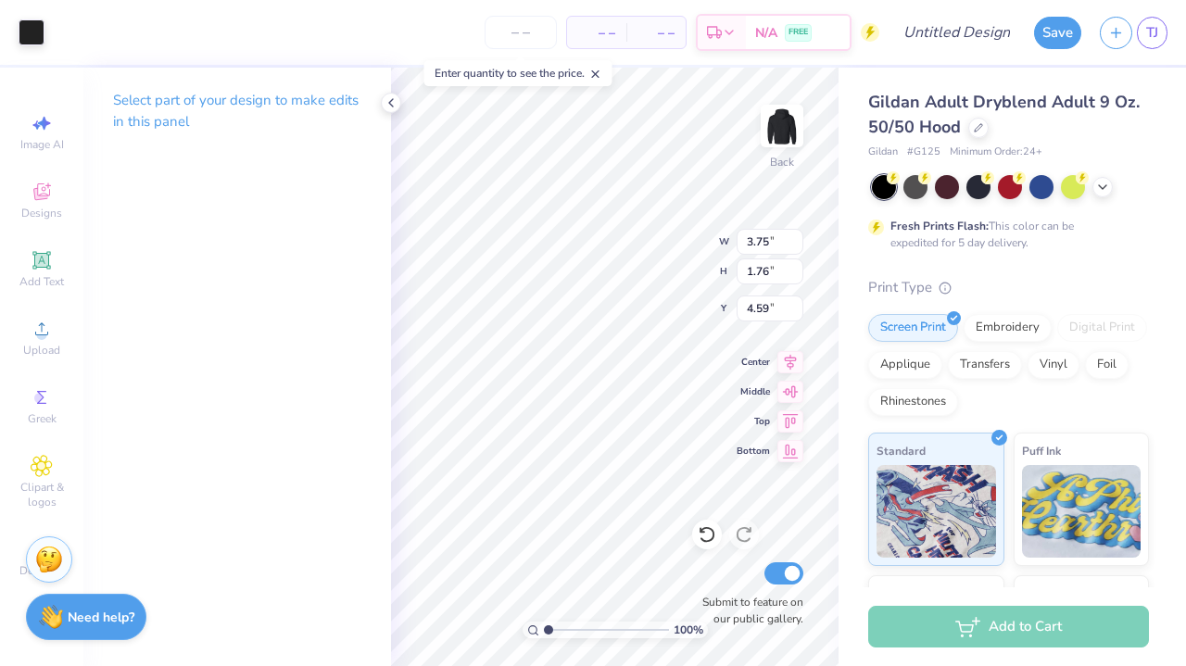
type input "4.65"
type input "4.10"
type input "1.88"
type input "8.61"
click at [60, 39] on div at bounding box center [65, 31] width 26 height 26
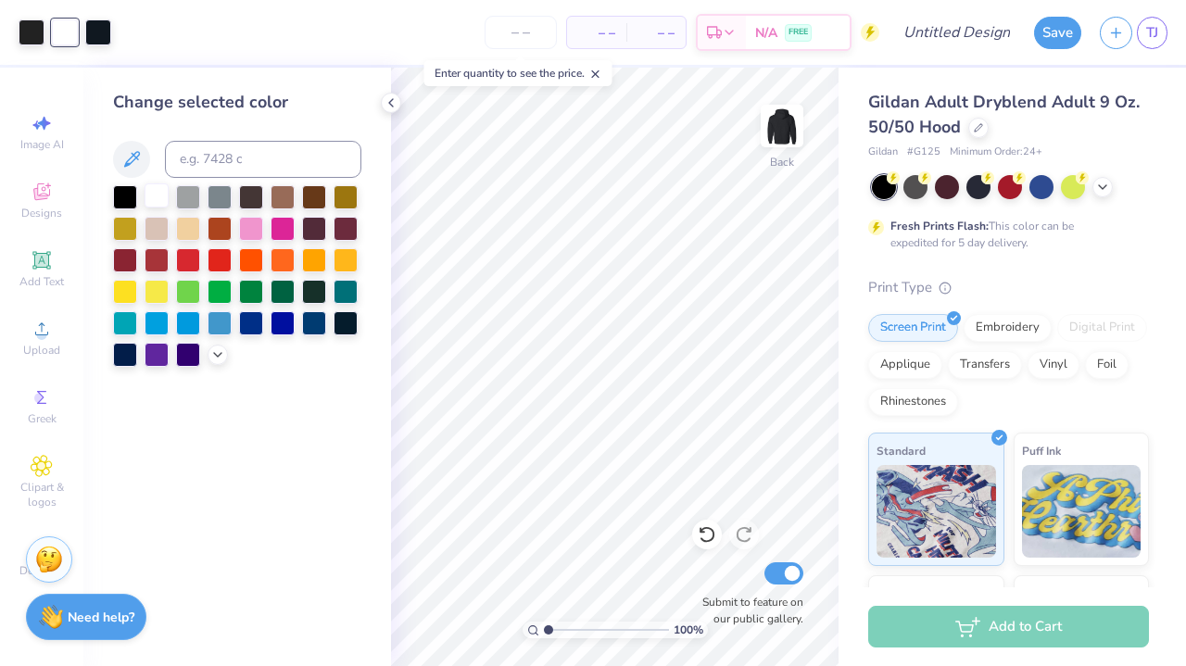
click at [157, 201] on div at bounding box center [157, 196] width 24 height 24
click at [158, 201] on div at bounding box center [157, 196] width 24 height 24
